Goal: Transaction & Acquisition: Book appointment/travel/reservation

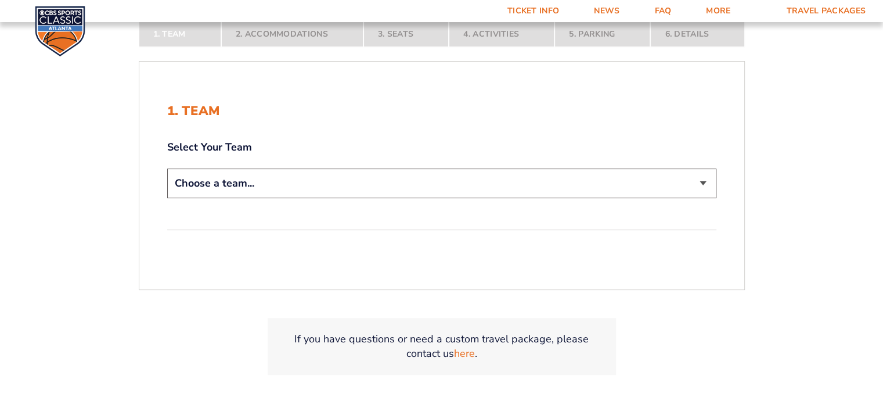
scroll to position [232, 0]
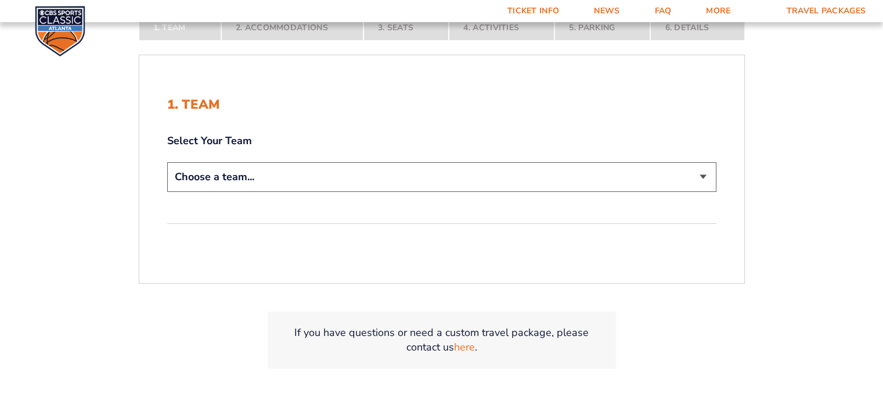
click at [503, 185] on select "Choose a team... [US_STATE] Wildcats [US_STATE] State Buckeyes [US_STATE] Tar H…" at bounding box center [441, 177] width 549 height 30
select select "12756"
click at [167, 162] on select "Choose a team... [US_STATE] Wildcats [US_STATE] State Buckeyes [US_STATE] Tar H…" at bounding box center [441, 177] width 549 height 30
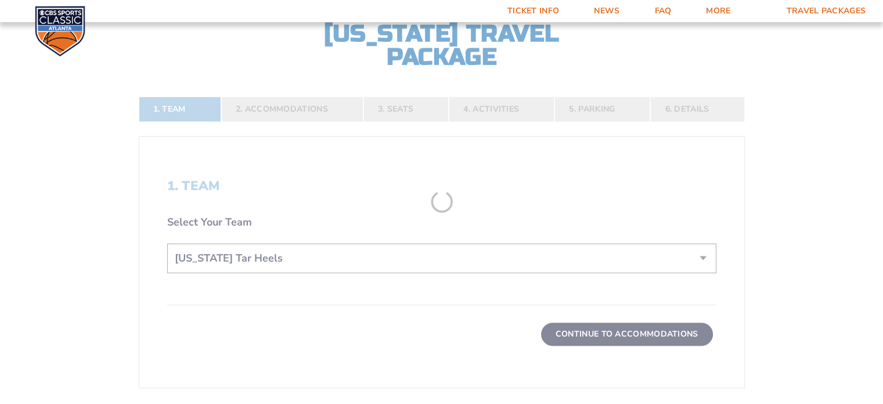
scroll to position [314, 0]
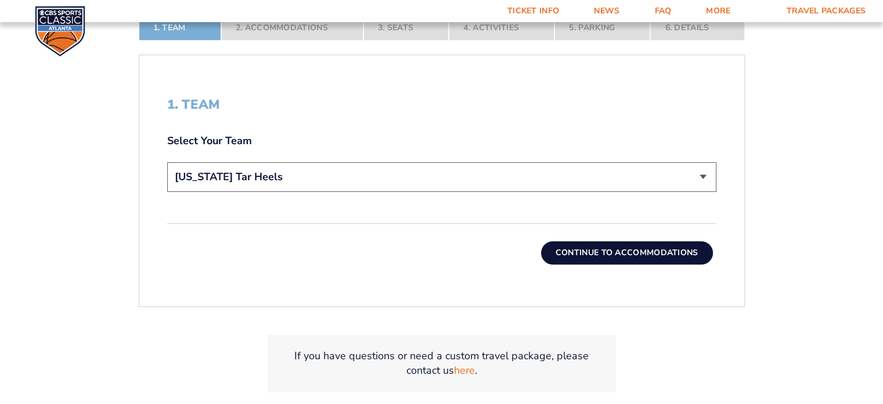
click at [609, 253] on button "Continue To Accommodations" at bounding box center [627, 252] width 172 height 23
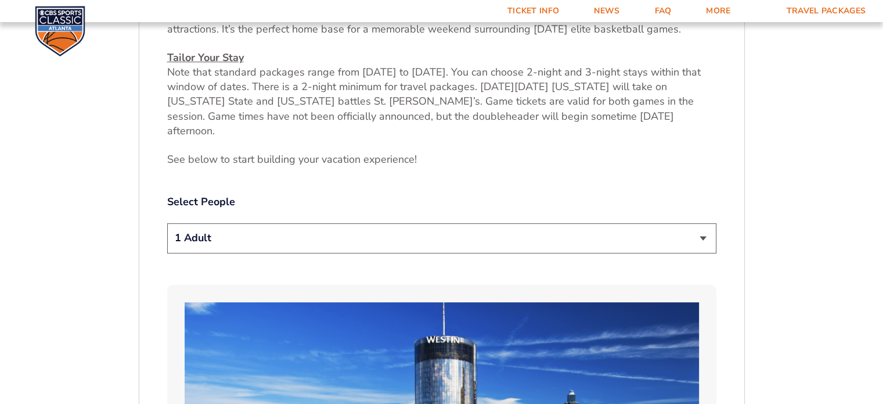
scroll to position [539, 0]
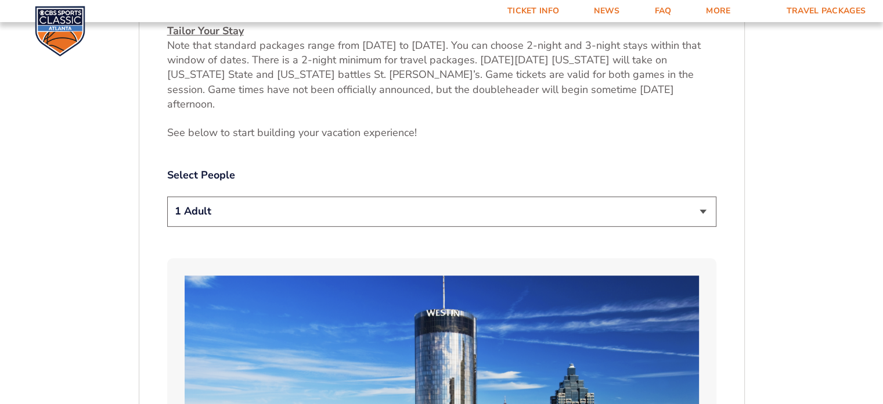
click at [700, 199] on select "1 Adult 2 Adults 3 Adults 4 Adults 2 Adults + 1 Child 2 Adults + 2 Children 2 A…" at bounding box center [441, 211] width 549 height 30
select select "2 Adults"
click at [167, 196] on select "1 Adult 2 Adults 3 Adults 4 Adults 2 Adults + 1 Child 2 Adults + 2 Children 2 A…" at bounding box center [441, 211] width 549 height 30
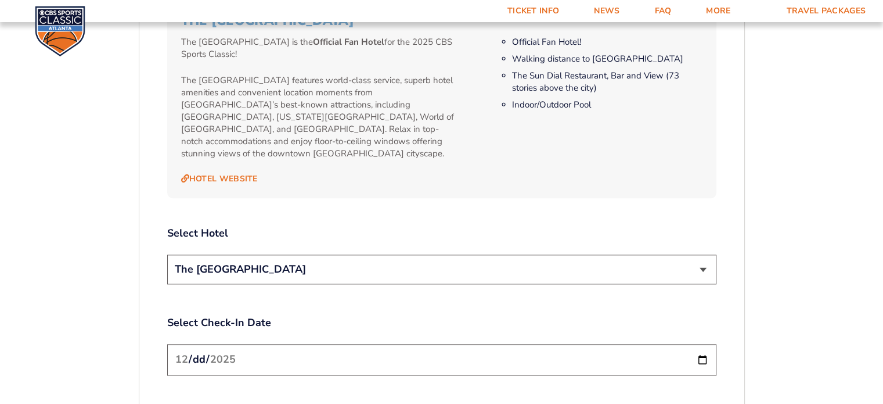
scroll to position [1236, 0]
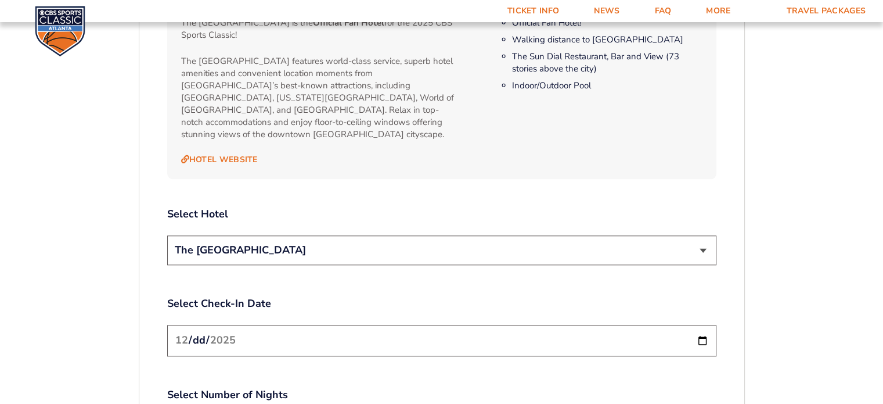
click at [709, 235] on select "The [GEOGRAPHIC_DATA]" at bounding box center [441, 250] width 549 height 30
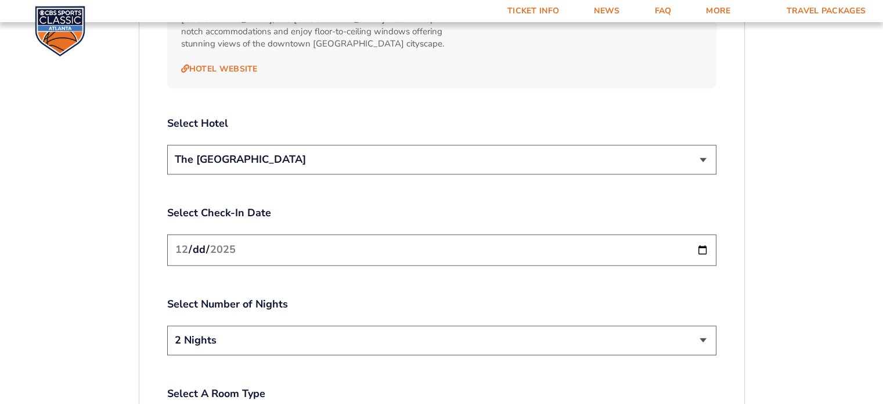
scroll to position [1352, 0]
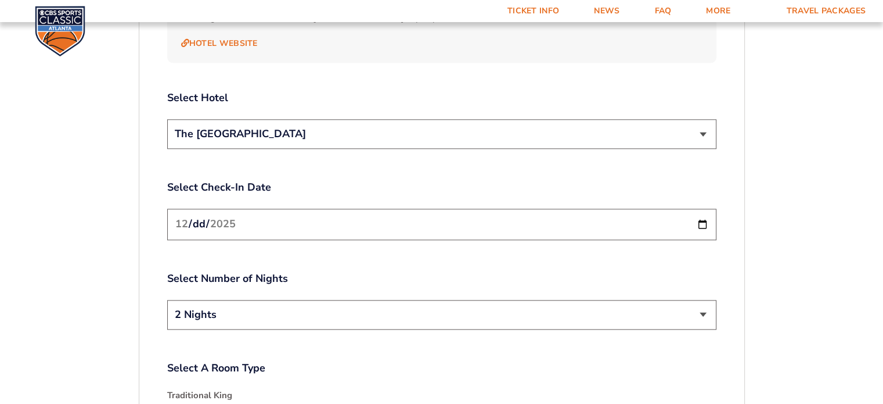
click at [698, 300] on select "2 Nights 3 Nights" at bounding box center [441, 315] width 549 height 30
click at [167, 300] on select "2 Nights 3 Nights" at bounding box center [441, 315] width 549 height 30
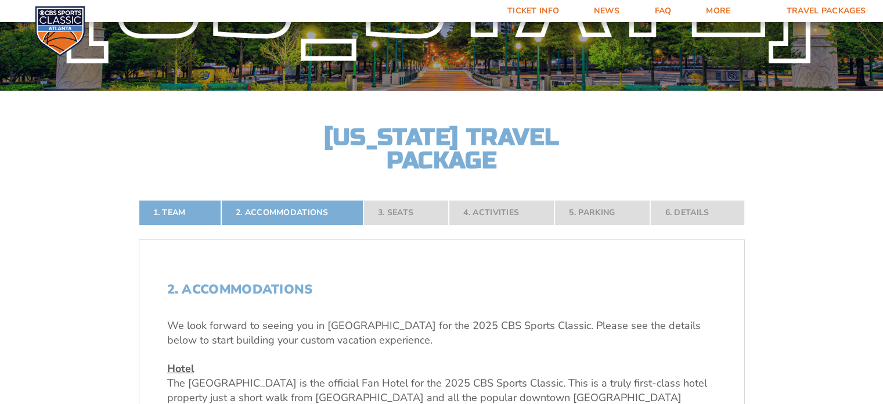
scroll to position [74, 0]
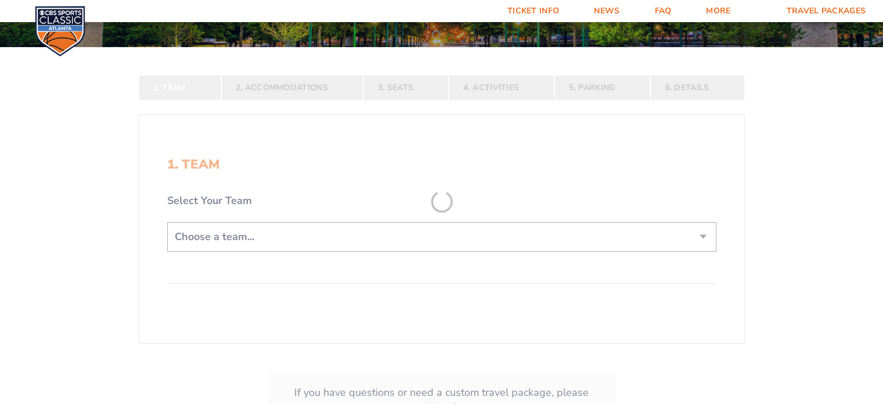
scroll to position [174, 0]
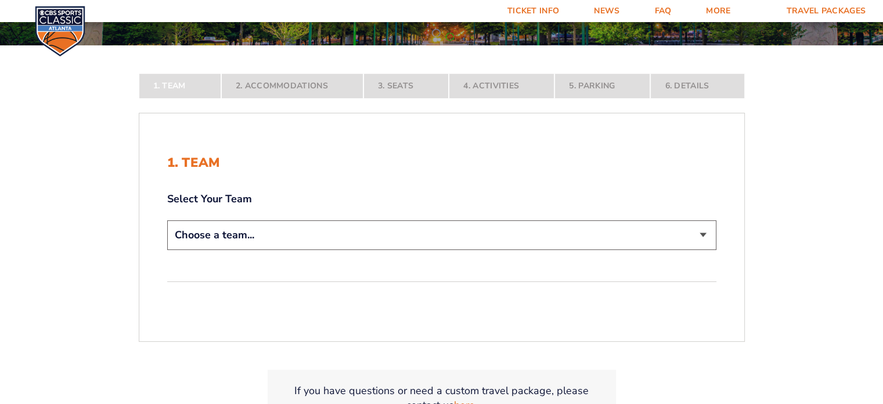
click at [424, 239] on select "Choose a team... [US_STATE] Wildcats [US_STATE] State Buckeyes [US_STATE] Tar H…" at bounding box center [441, 235] width 549 height 30
select select "12756"
click at [167, 250] on select "Choose a team... [US_STATE] Wildcats [US_STATE] State Buckeyes [US_STATE] Tar H…" at bounding box center [441, 235] width 549 height 30
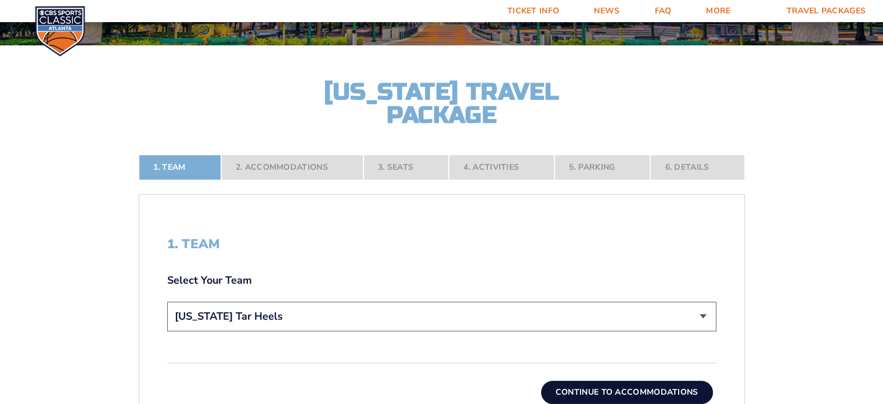
click at [417, 167] on nav "1. Team 2. Accommodations 3. Seats 4. Activities 5. Parking 6. Details" at bounding box center [442, 167] width 606 height 26
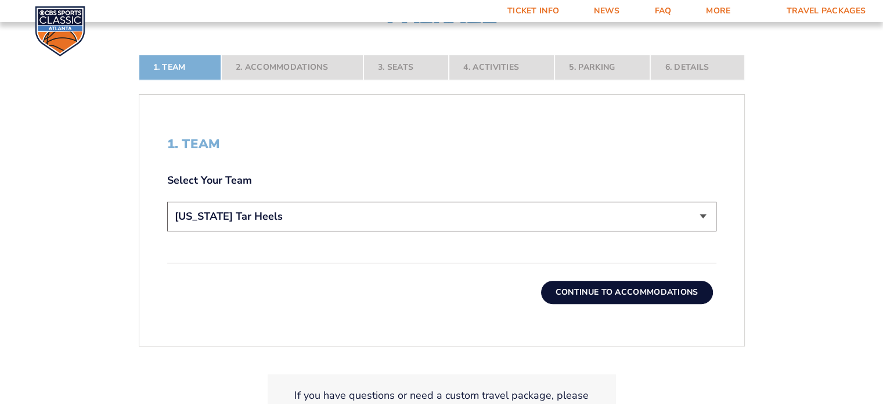
scroll to position [290, 0]
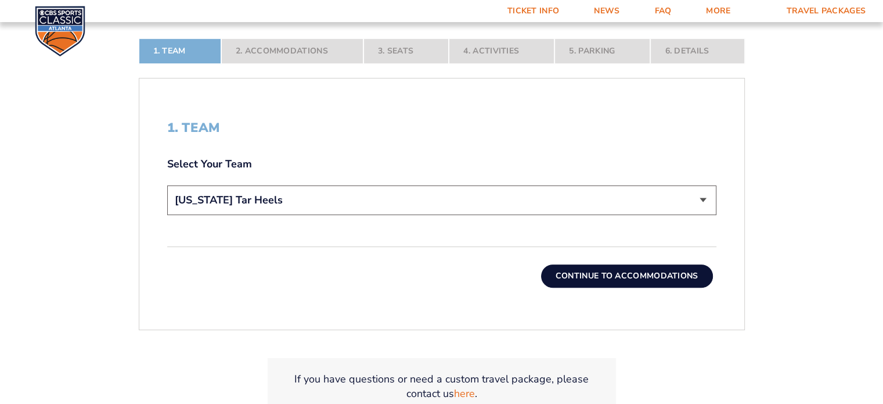
click at [609, 269] on button "Continue To Accommodations" at bounding box center [627, 275] width 172 height 23
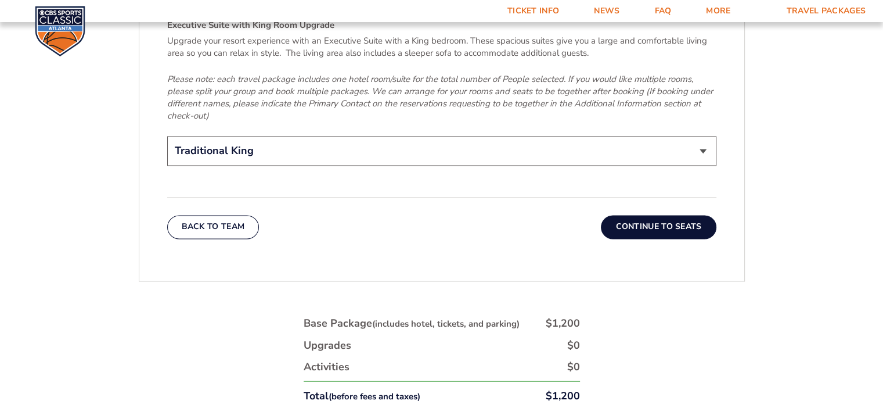
scroll to position [1875, 0]
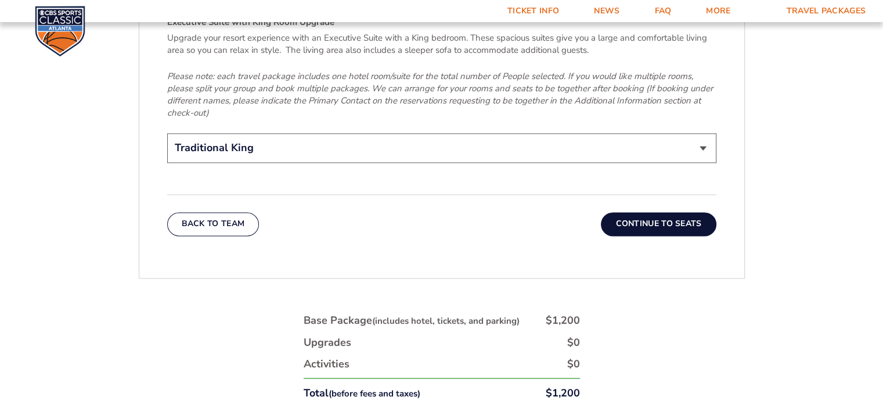
drag, startPoint x: 657, startPoint y: 192, endPoint x: 493, endPoint y: 223, distance: 167.9
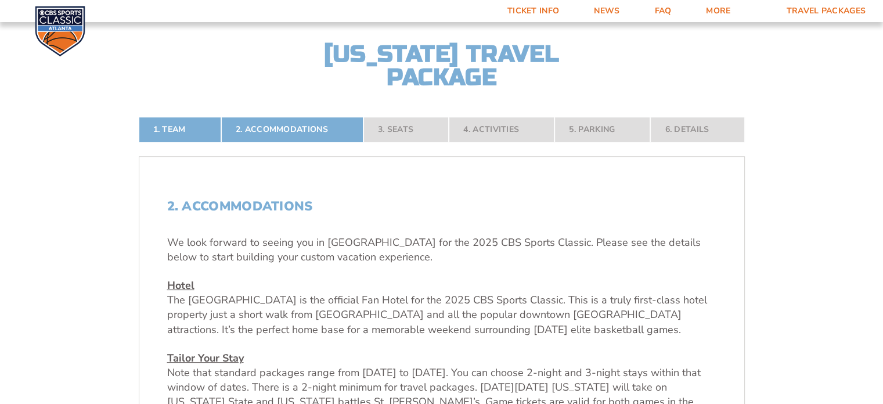
scroll to position [191, 0]
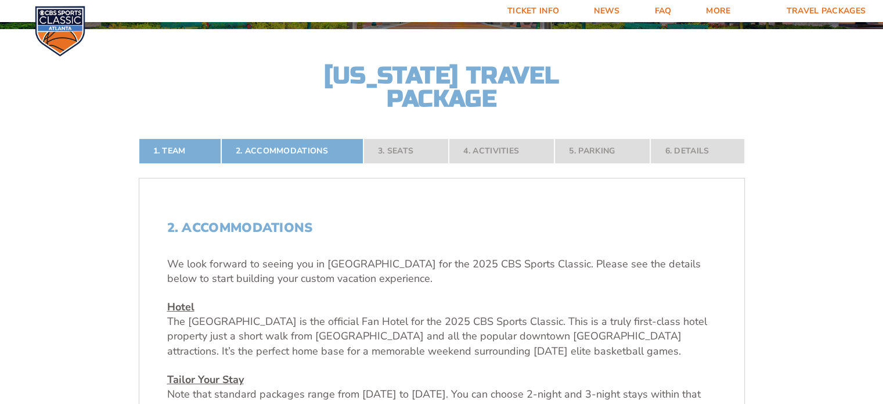
click at [420, 151] on nav "1. Team 2. Accommodations 3. Seats 4. Activities 5. Parking 6. Details" at bounding box center [442, 151] width 606 height 26
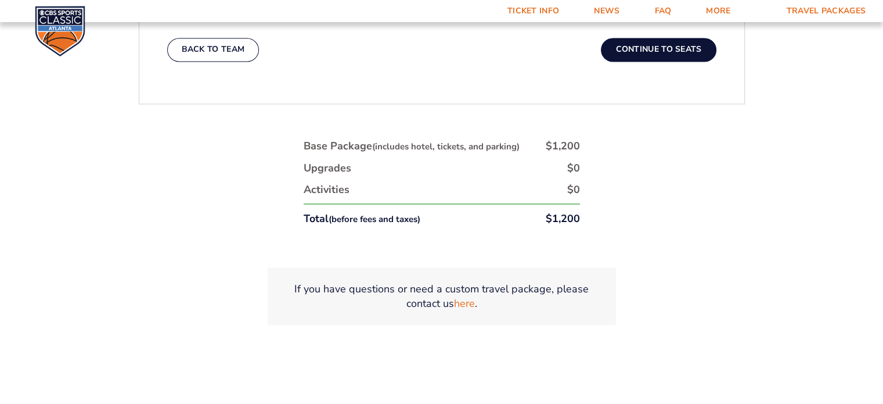
scroll to position [1991, 0]
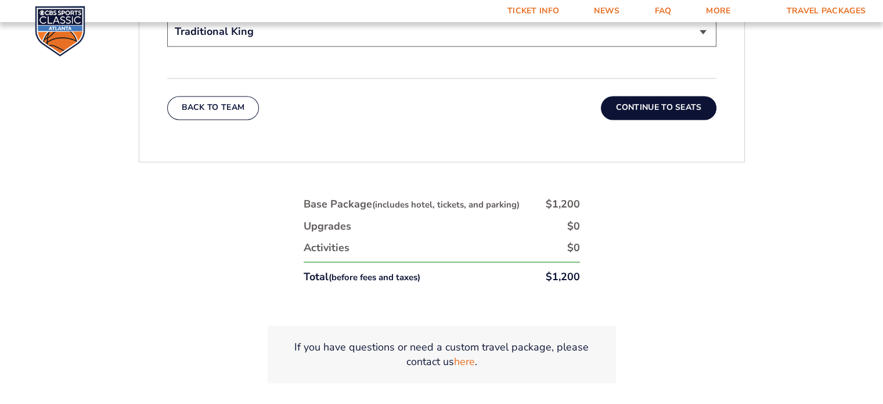
click at [673, 96] on button "Continue To Seats" at bounding box center [658, 107] width 115 height 23
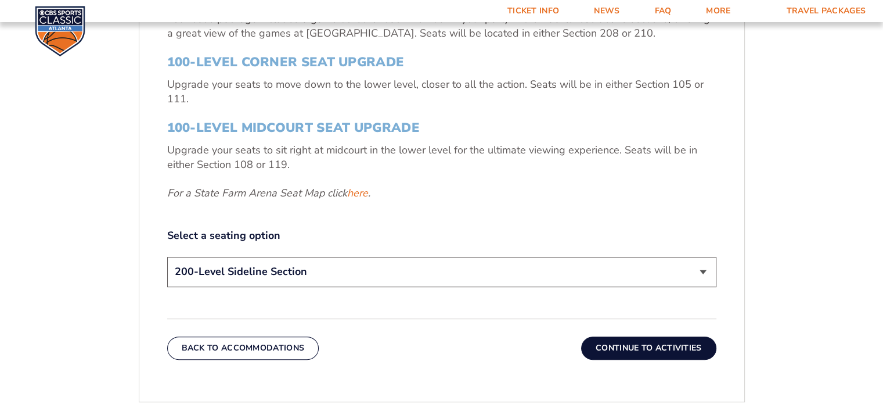
scroll to position [481, 0]
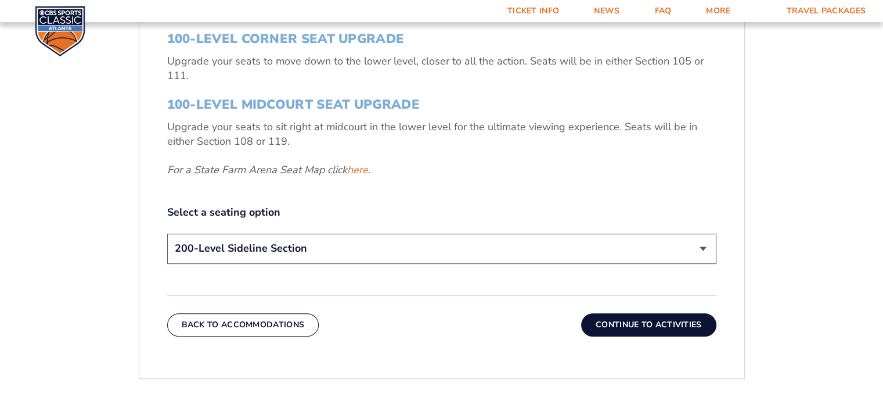
click at [423, 254] on select "200-Level Sideline Section 100-Level Corner Seat Upgrade (+$120 per person) 100…" at bounding box center [441, 248] width 549 height 30
select select "100-Level Corner Seat Upgrade"
click at [167, 233] on select "200-Level Sideline Section 100-Level Corner Seat Upgrade (+$120 per person) 100…" at bounding box center [441, 248] width 549 height 30
click at [620, 325] on button "Continue To Activities" at bounding box center [648, 324] width 135 height 23
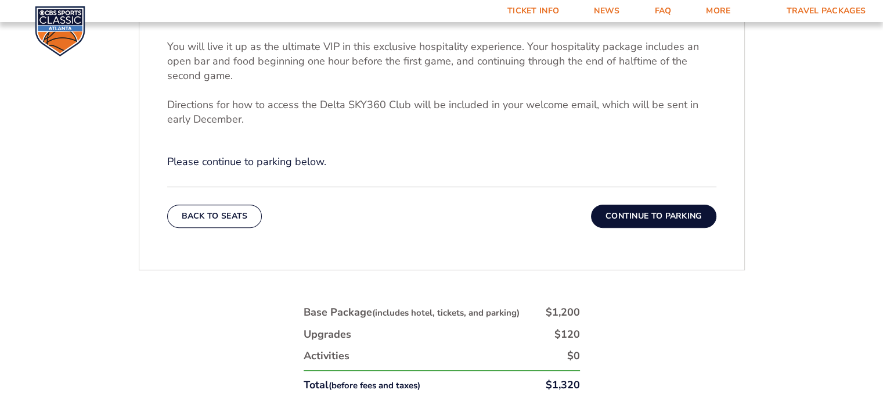
scroll to position [423, 0]
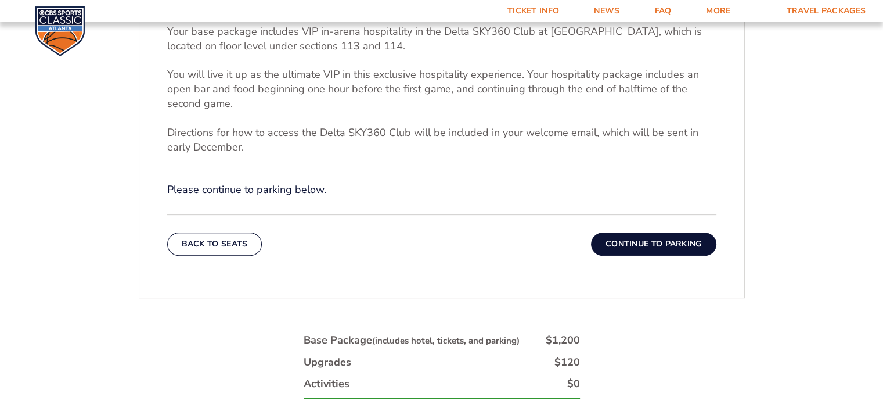
click at [657, 248] on button "Continue To Parking" at bounding box center [653, 243] width 125 height 23
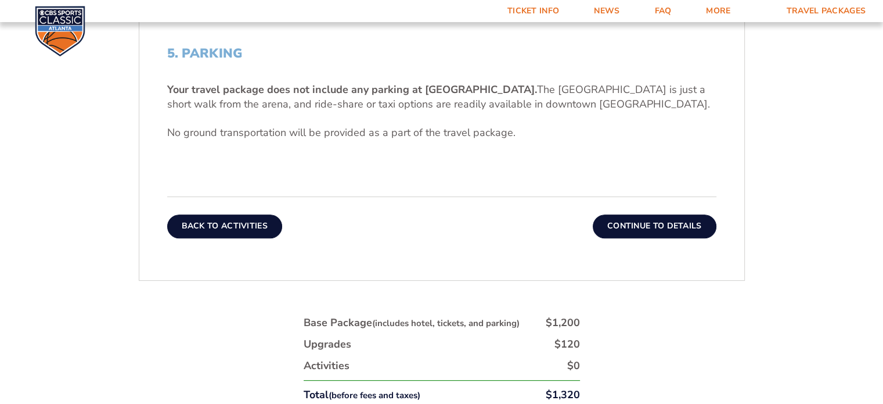
click at [253, 221] on button "Back To Activities" at bounding box center [224, 225] width 115 height 23
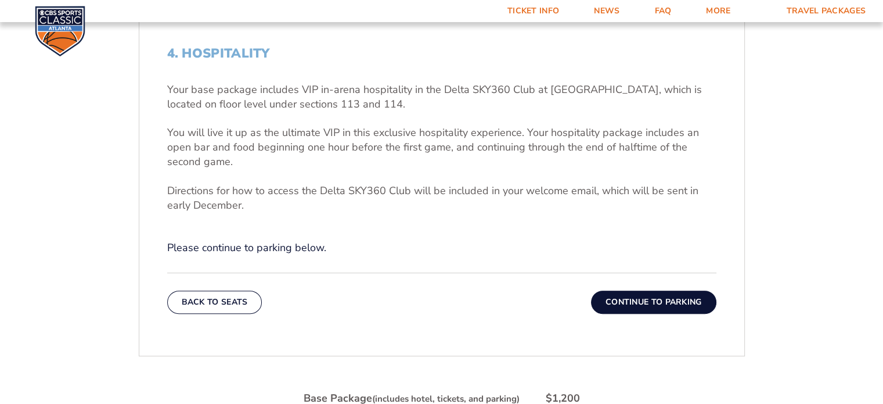
scroll to position [307, 0]
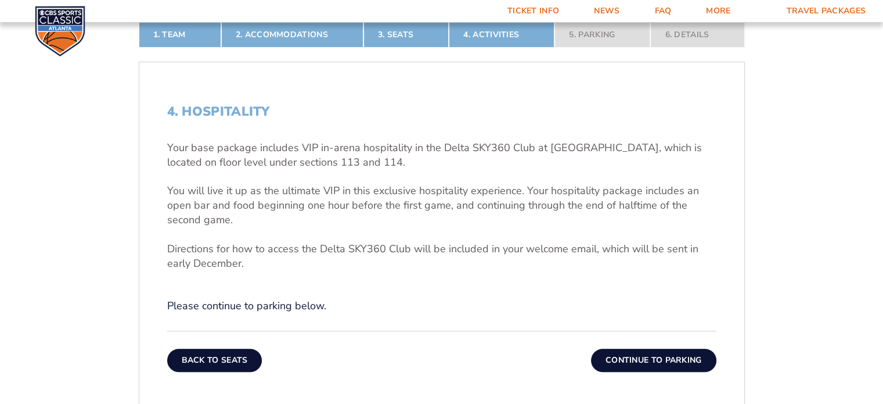
click at [225, 357] on button "Back To Seats" at bounding box center [214, 359] width 95 height 23
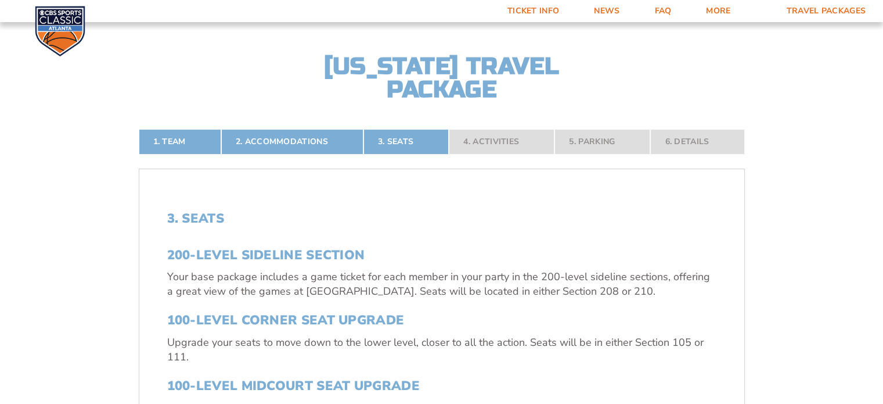
scroll to position [191, 0]
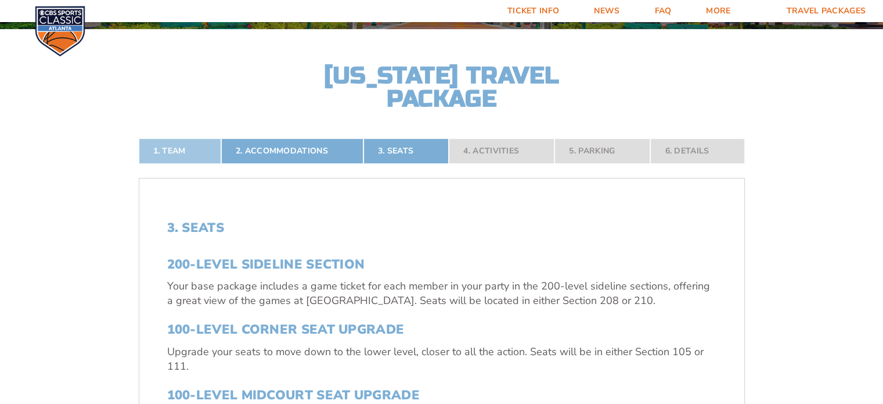
click at [204, 141] on link "1. Team" at bounding box center [180, 151] width 82 height 26
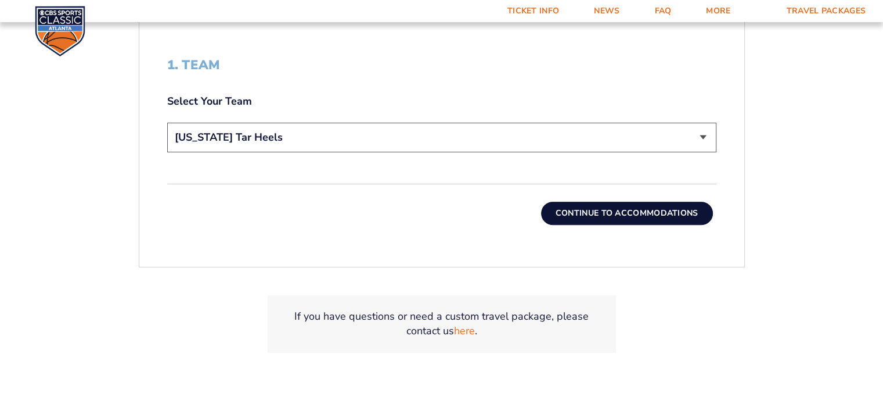
scroll to position [365, 0]
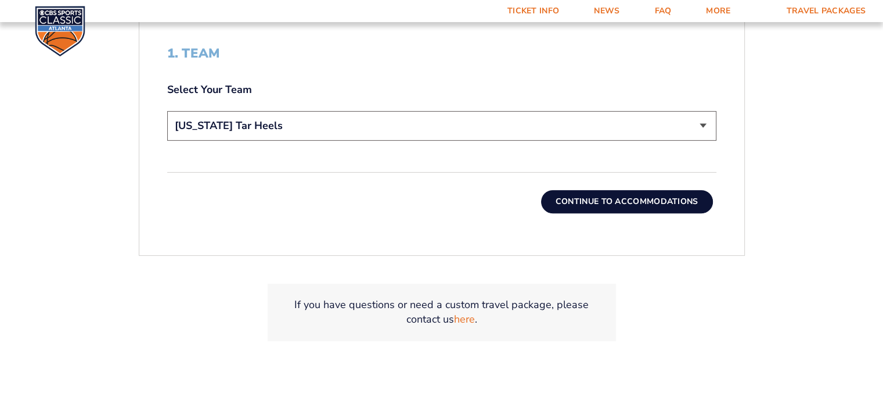
click at [572, 200] on button "Continue To Accommodations" at bounding box center [627, 201] width 172 height 23
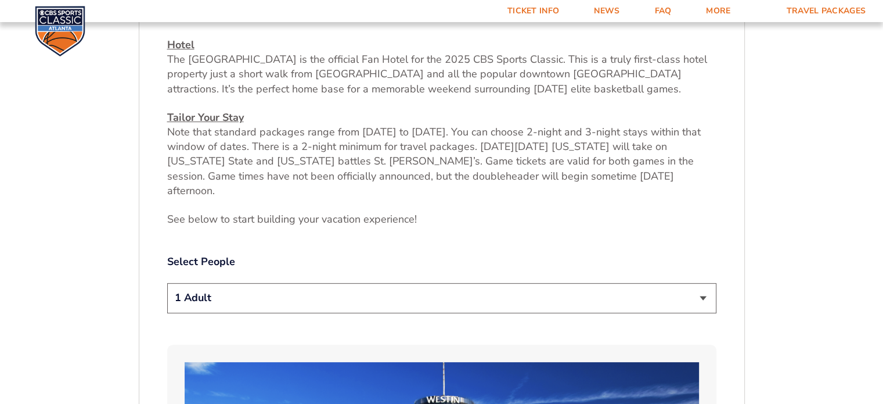
scroll to position [481, 0]
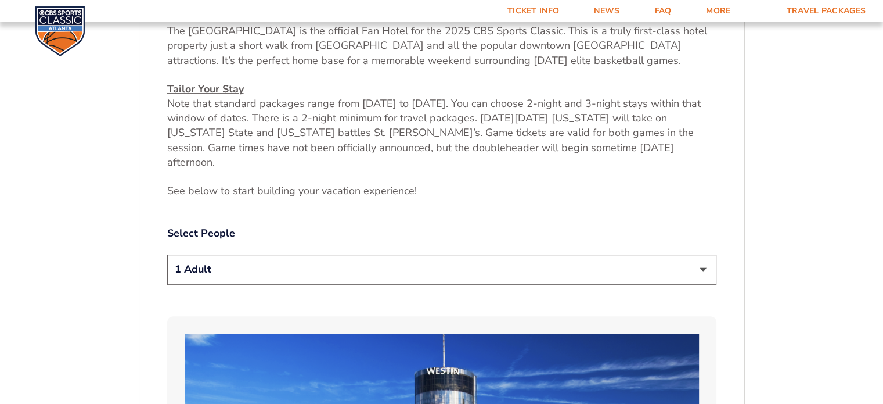
click at [577, 257] on select "1 Adult 2 Adults 3 Adults 4 Adults 2 Adults + 1 Child 2 Adults + 2 Children 2 A…" at bounding box center [441, 269] width 549 height 30
select select "2 Adults"
click at [167, 254] on select "1 Adult 2 Adults 3 Adults 4 Adults 2 Adults + 1 Child 2 Adults + 2 Children 2 A…" at bounding box center [441, 269] width 549 height 30
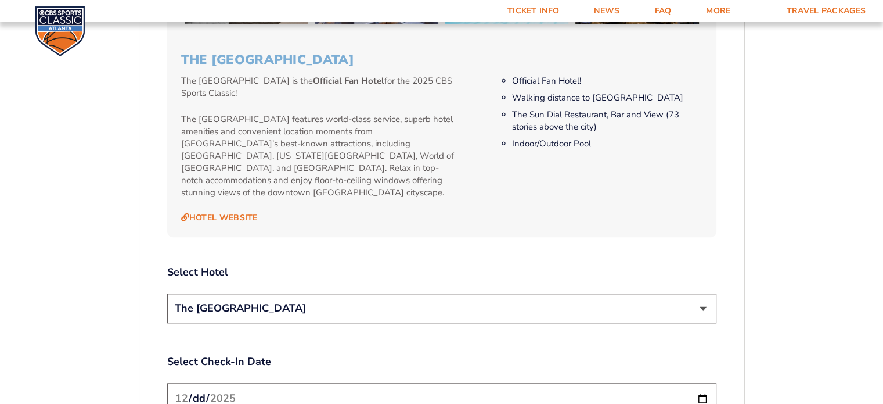
scroll to position [1236, 0]
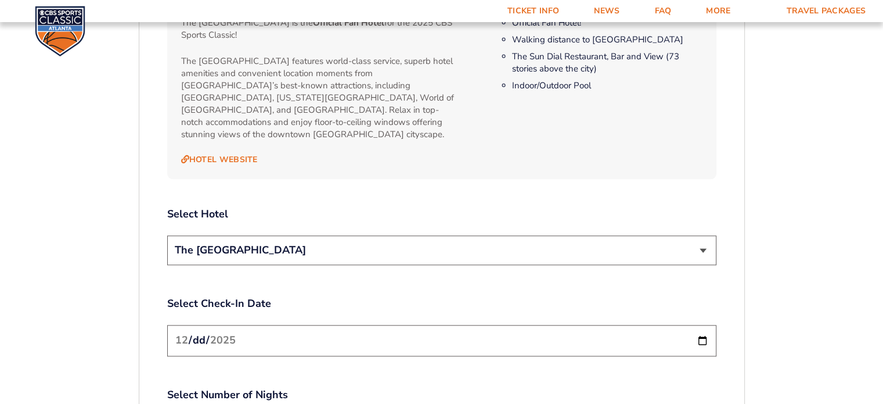
click at [545, 235] on select "The [GEOGRAPHIC_DATA]" at bounding box center [441, 250] width 549 height 30
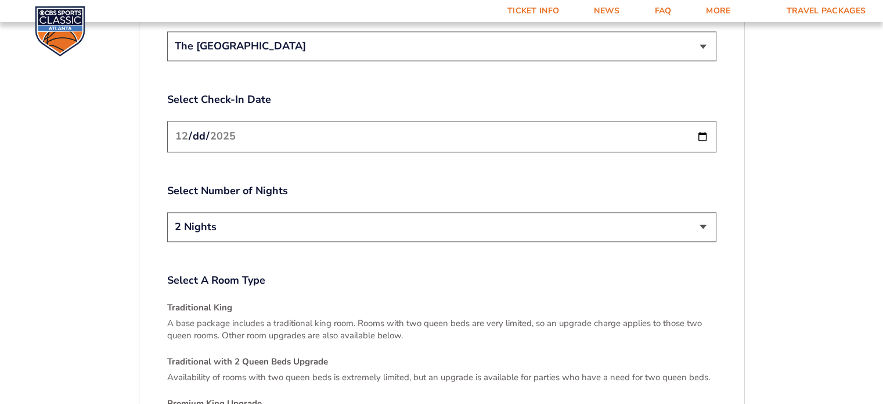
scroll to position [1468, 0]
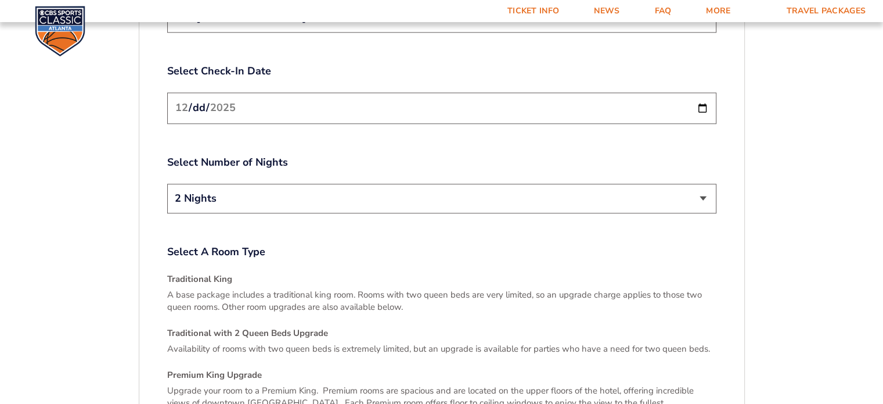
click at [706, 184] on select "2 Nights 3 Nights" at bounding box center [441, 199] width 549 height 30
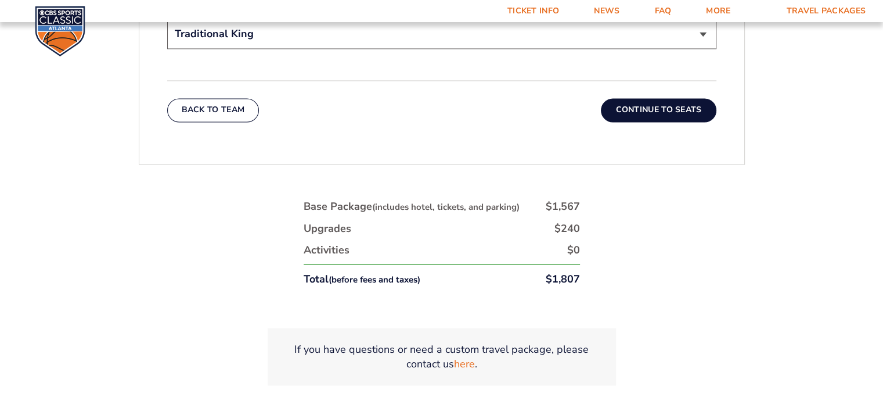
scroll to position [1991, 0]
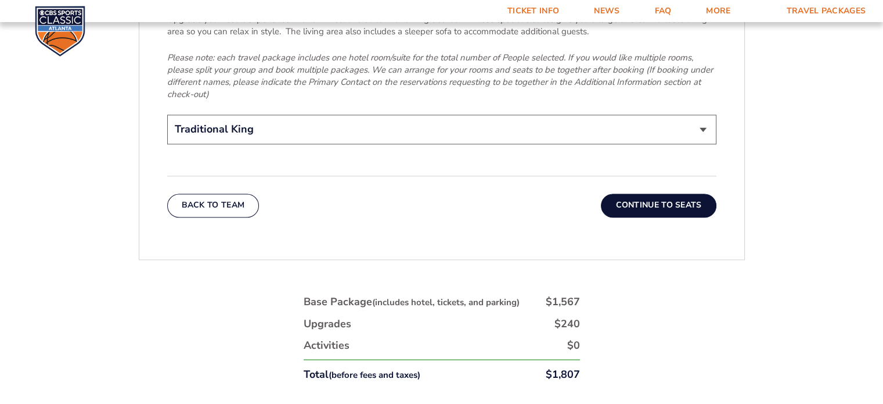
scroll to position [1875, 0]
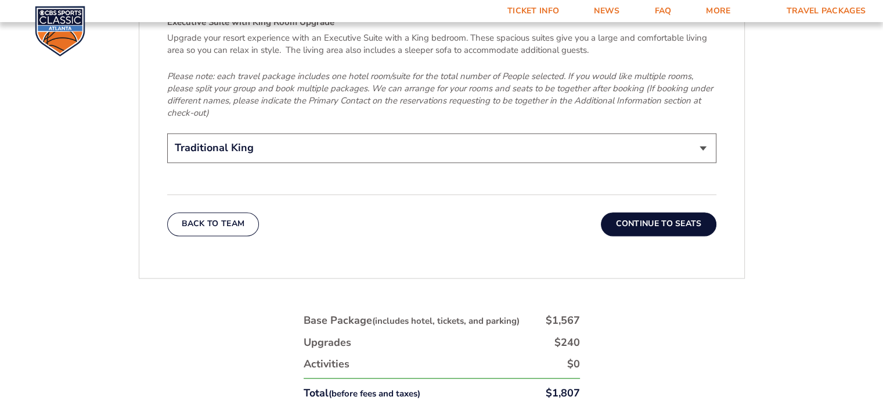
click at [688, 212] on button "Continue To Seats" at bounding box center [658, 223] width 115 height 23
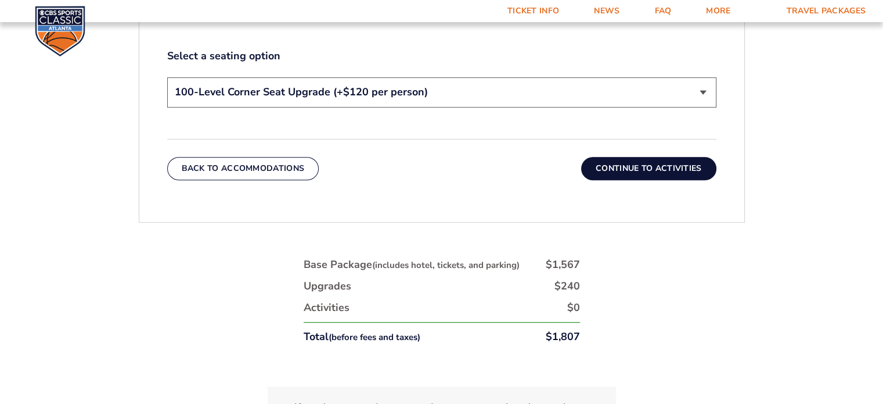
scroll to position [771, 0]
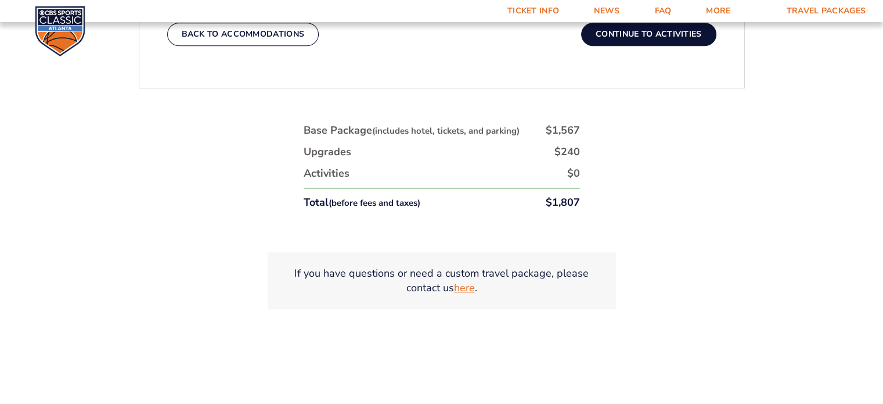
click at [470, 285] on link "here" at bounding box center [464, 288] width 21 height 15
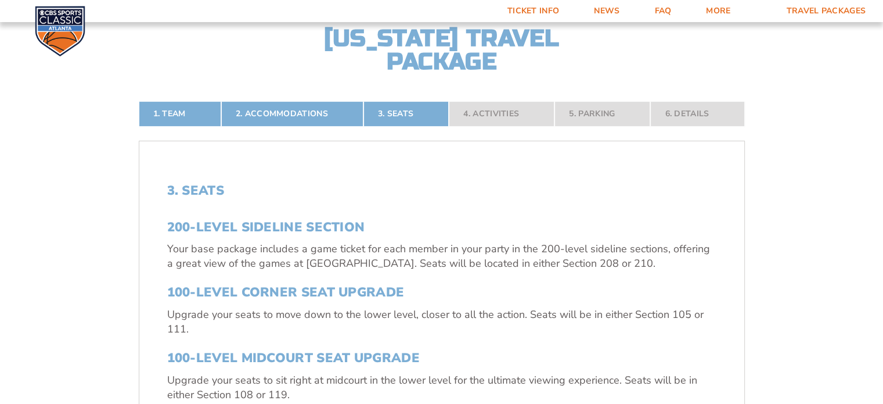
scroll to position [232, 0]
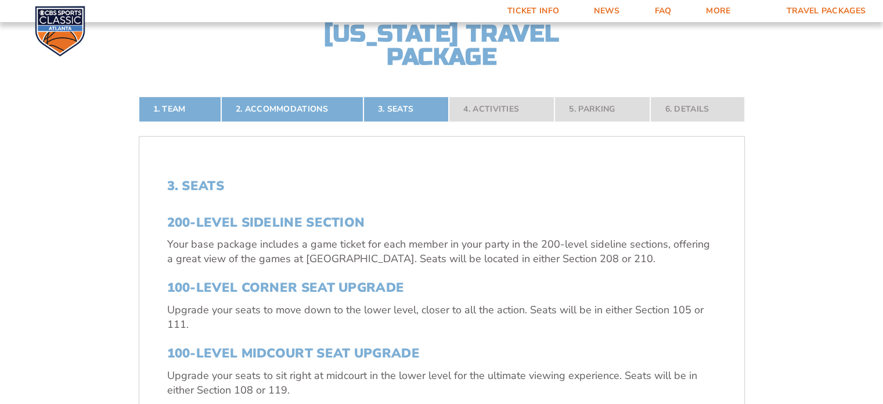
click at [469, 121] on nav "1. Team 2. Accommodations 3. Seats 4. Activities 5. Parking 6. Details" at bounding box center [442, 109] width 606 height 26
click at [472, 117] on nav "1. Team 2. Accommodations 3. Seats 4. Activities 5. Parking 6. Details" at bounding box center [442, 109] width 606 height 26
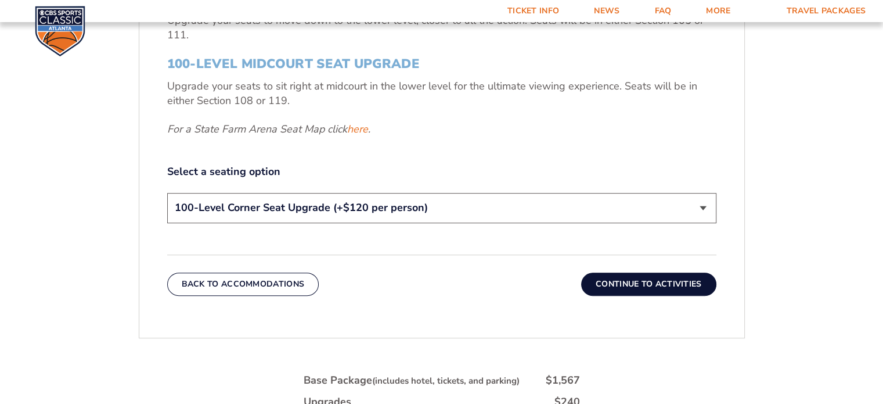
scroll to position [523, 0]
click at [650, 283] on button "Continue To Activities" at bounding box center [648, 282] width 135 height 23
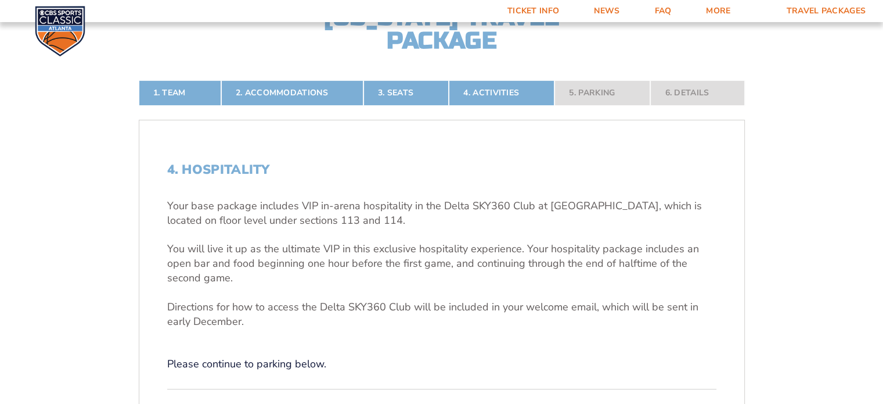
scroll to position [307, 0]
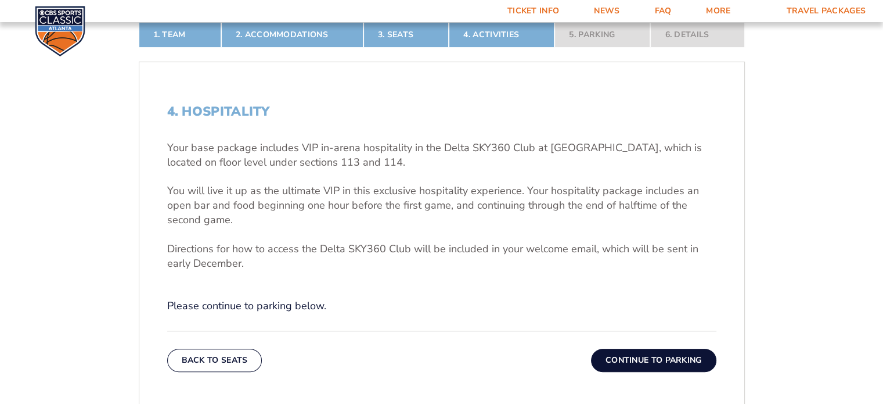
click at [657, 364] on button "Continue To Parking" at bounding box center [653, 359] width 125 height 23
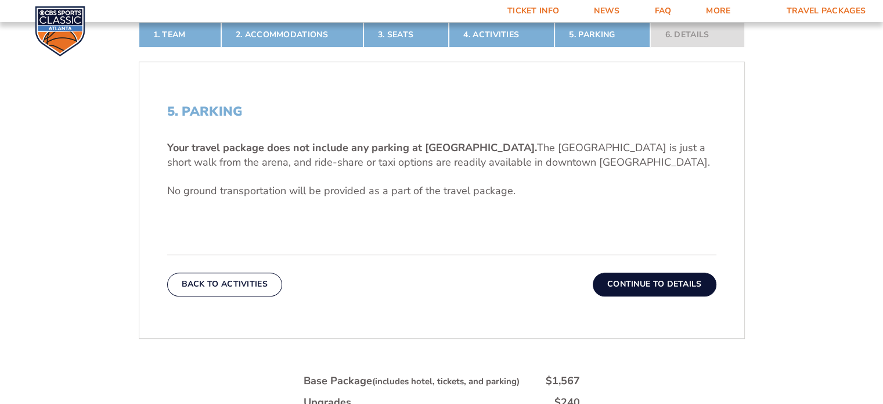
click at [649, 281] on button "Continue To Details" at bounding box center [655, 283] width 124 height 23
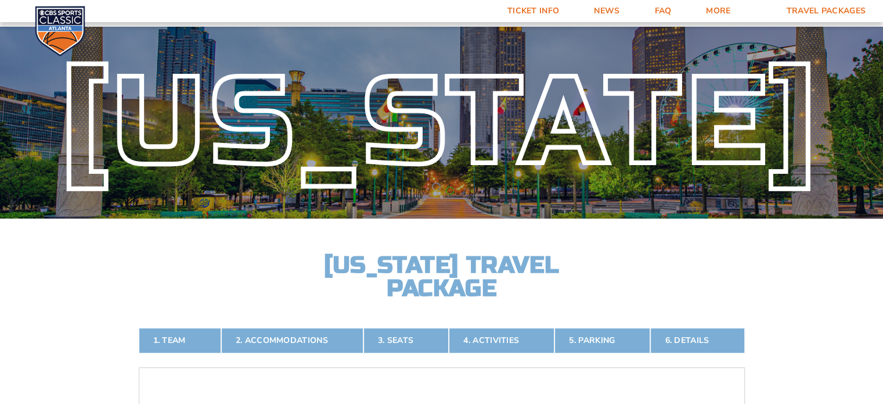
scroll to position [0, 0]
